Goal: Task Accomplishment & Management: Manage account settings

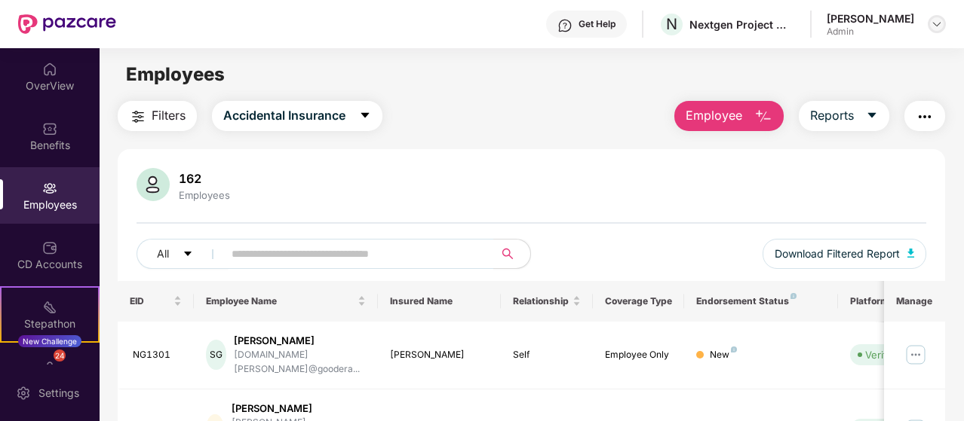
click at [936, 26] on img at bounding box center [936, 24] width 12 height 12
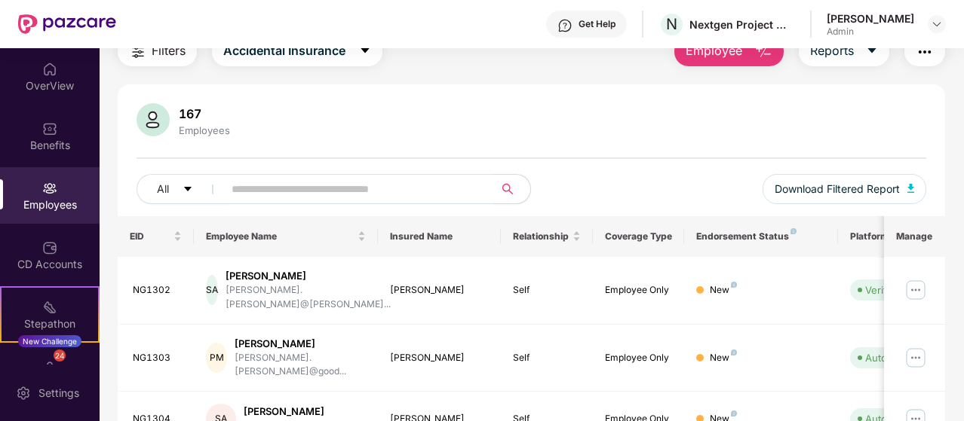
scroll to position [51, 0]
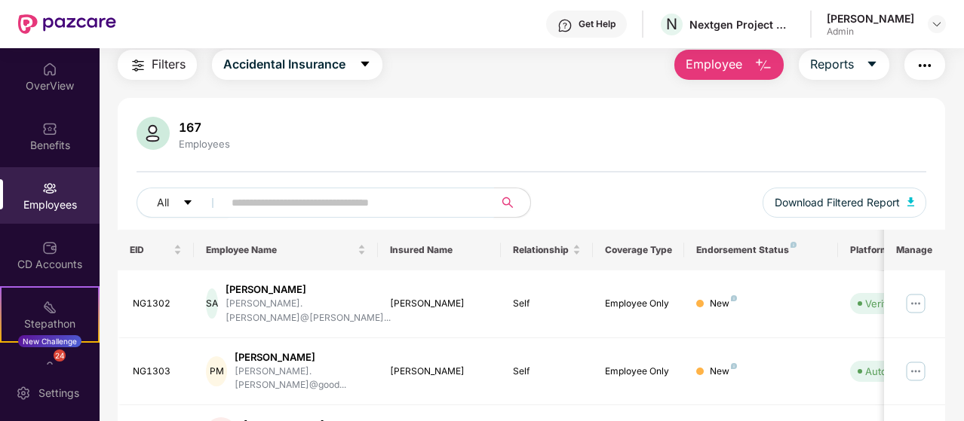
click at [274, 213] on div "All Download Filtered Report" at bounding box center [530, 209] width 789 height 42
click at [274, 213] on input "text" at bounding box center [352, 202] width 242 height 23
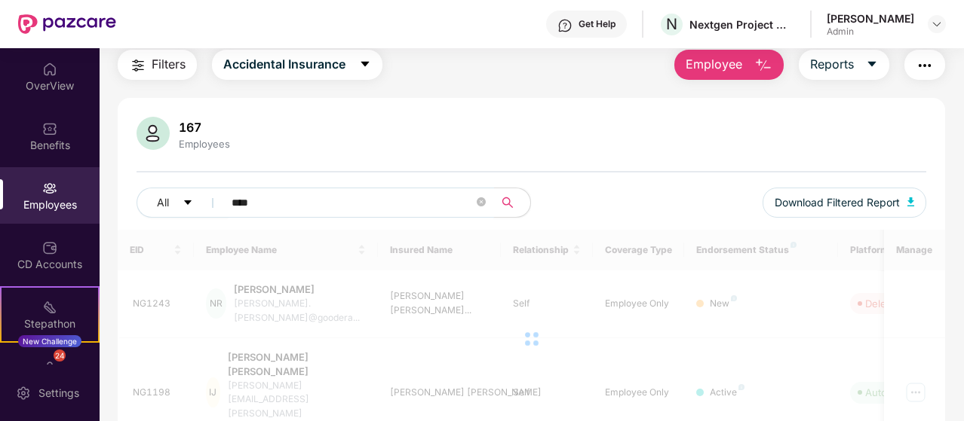
scroll to position [48, 0]
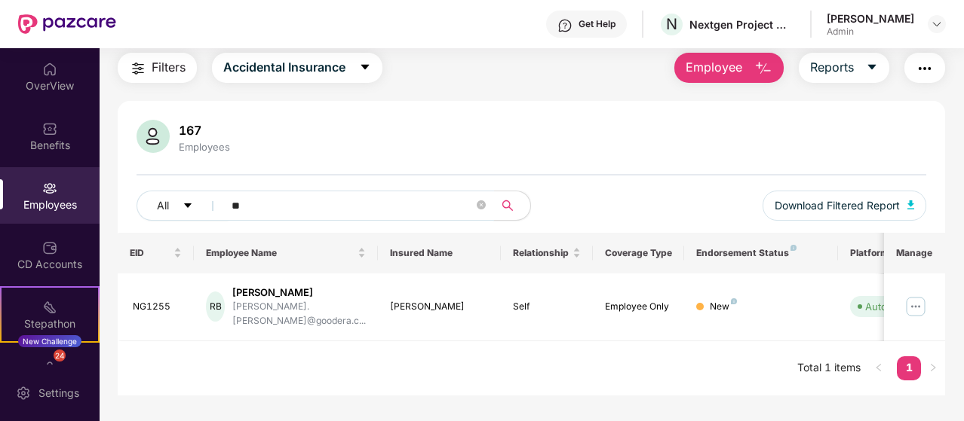
type input "*"
type input "******"
click at [42, 189] on img at bounding box center [49, 188] width 15 height 15
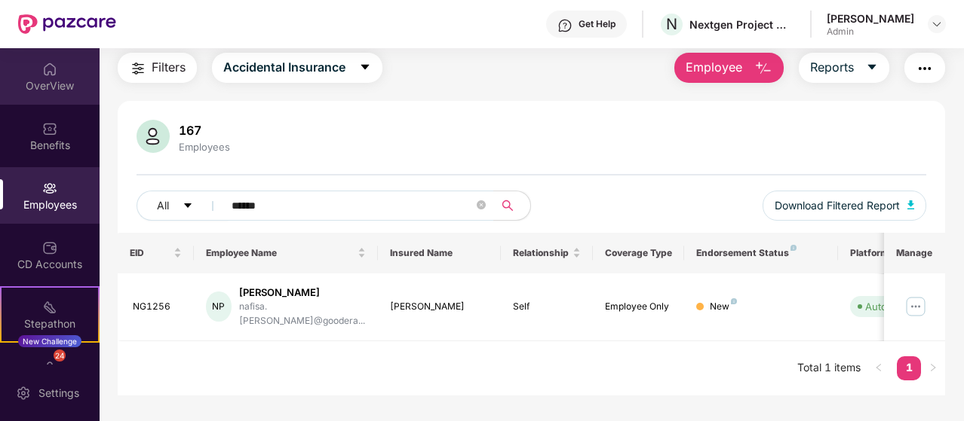
click at [44, 64] on img at bounding box center [49, 69] width 15 height 15
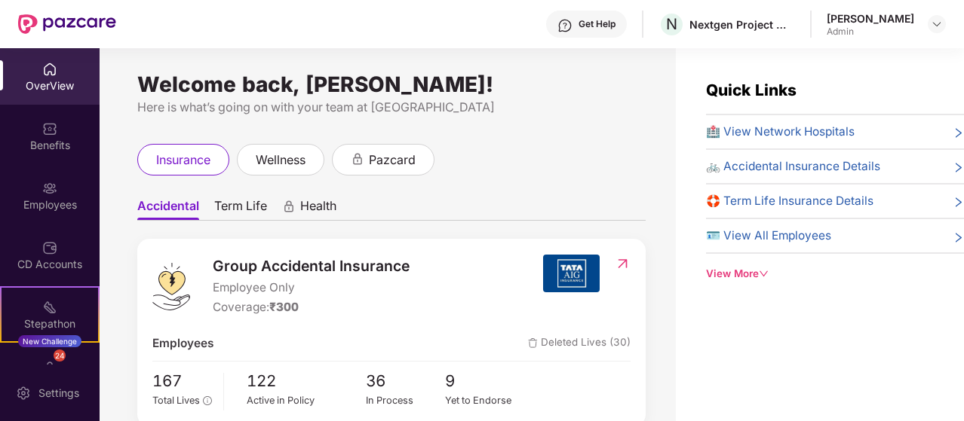
click at [926, 27] on div "Ramya Prasad Admin" at bounding box center [885, 24] width 119 height 26
click at [933, 25] on img at bounding box center [936, 24] width 12 height 12
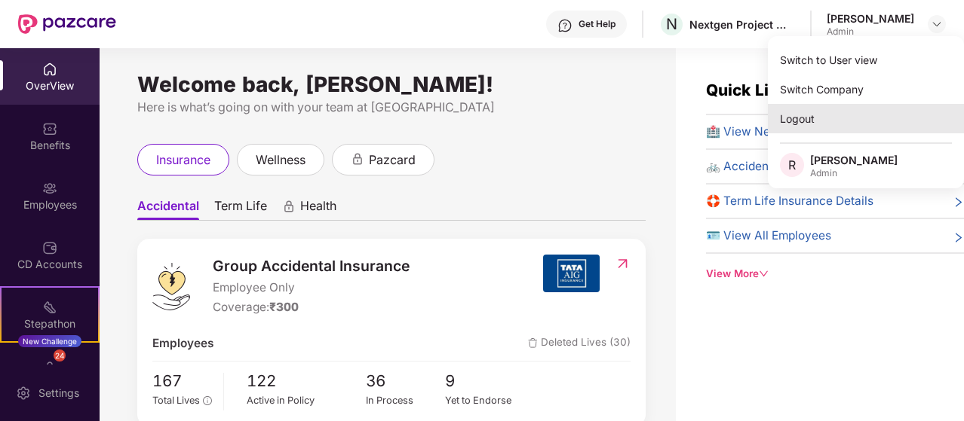
click at [811, 121] on div "Logout" at bounding box center [865, 118] width 196 height 29
